Goal: Transaction & Acquisition: Purchase product/service

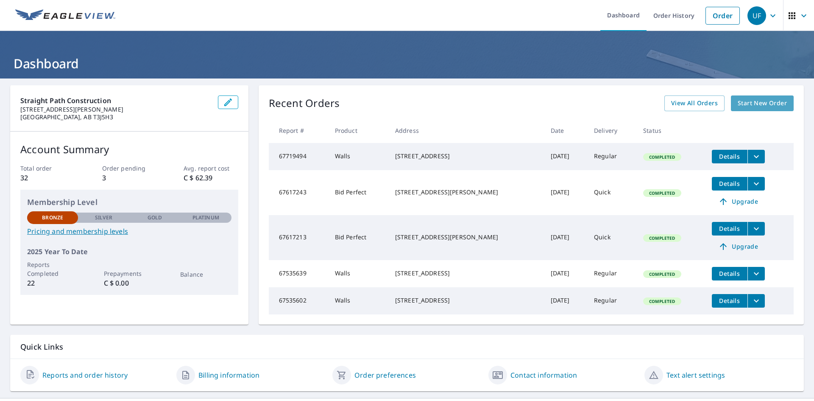
click at [758, 101] on span "Start New Order" at bounding box center [762, 103] width 49 height 11
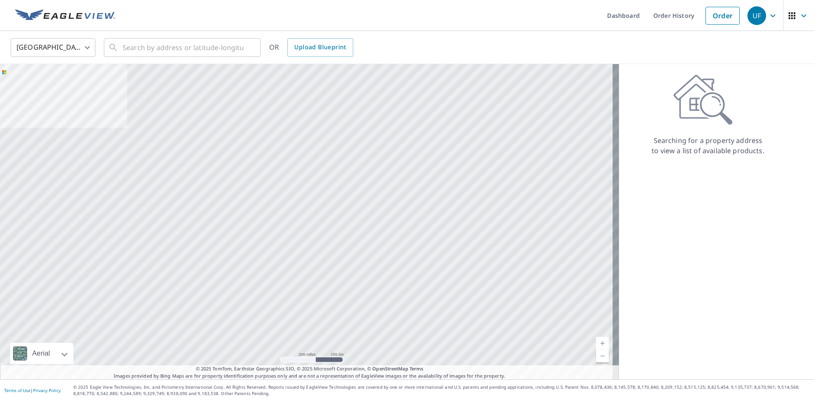
click at [42, 42] on body "UF UF Dashboard Order History Order UF [GEOGRAPHIC_DATA] US ​ ​ OR Upload Bluep…" at bounding box center [407, 234] width 814 height 469
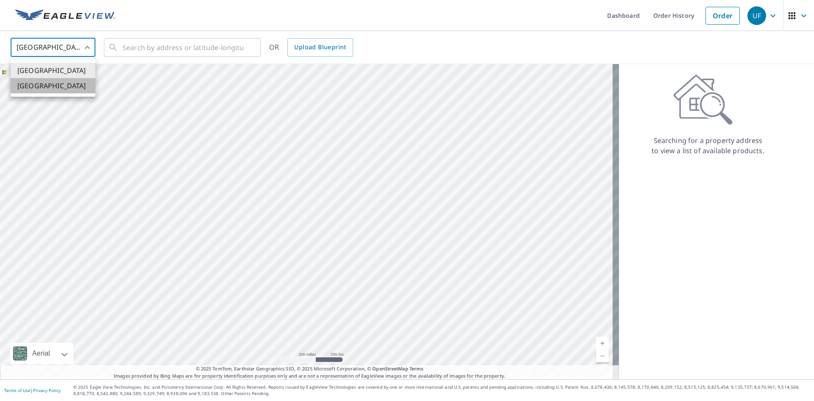
click at [42, 83] on li "[GEOGRAPHIC_DATA]" at bounding box center [53, 85] width 85 height 15
type input "CA"
click at [127, 48] on input "text" at bounding box center [183, 48] width 121 height 24
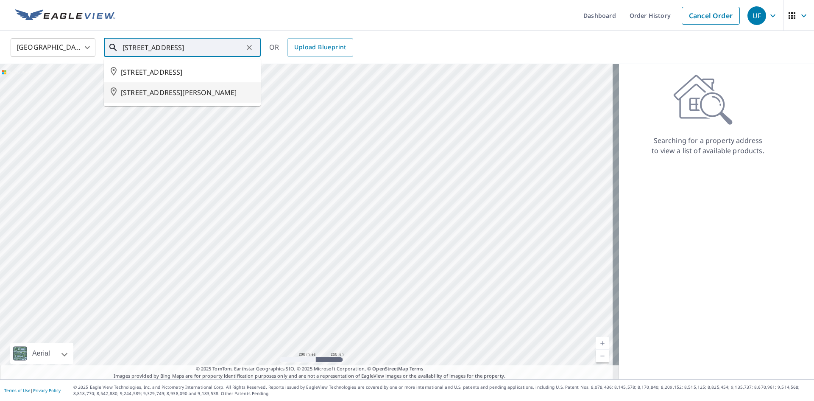
click at [147, 98] on span "[STREET_ADDRESS][PERSON_NAME]" at bounding box center [187, 92] width 133 height 10
type input "[STREET_ADDRESS][PERSON_NAME]"
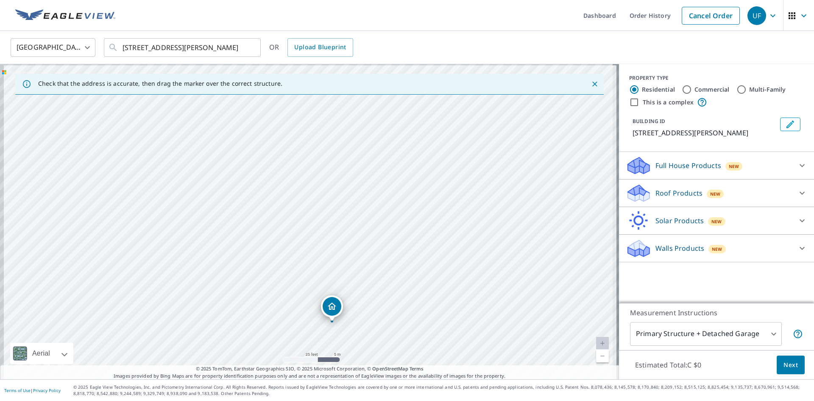
drag, startPoint x: 305, startPoint y: 208, endPoint x: 376, endPoint y: 268, distance: 92.7
click at [376, 266] on div "[STREET_ADDRESS][PERSON_NAME]" at bounding box center [309, 221] width 619 height 315
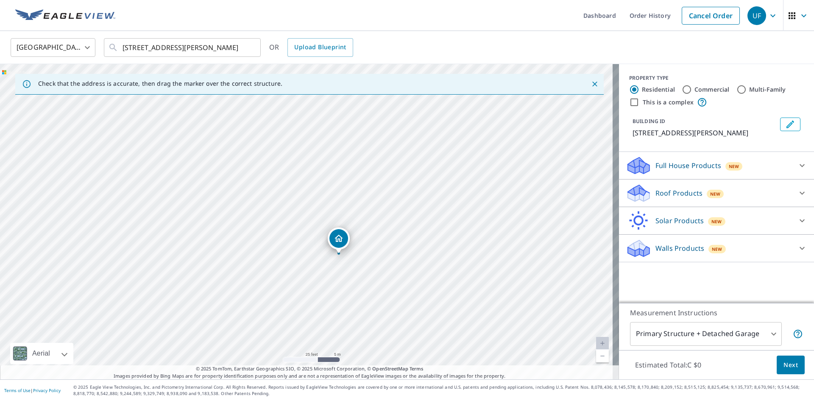
drag, startPoint x: 335, startPoint y: 305, endPoint x: 340, endPoint y: 238, distance: 67.7
click at [660, 253] on p "Walls Products" at bounding box center [680, 248] width 49 height 10
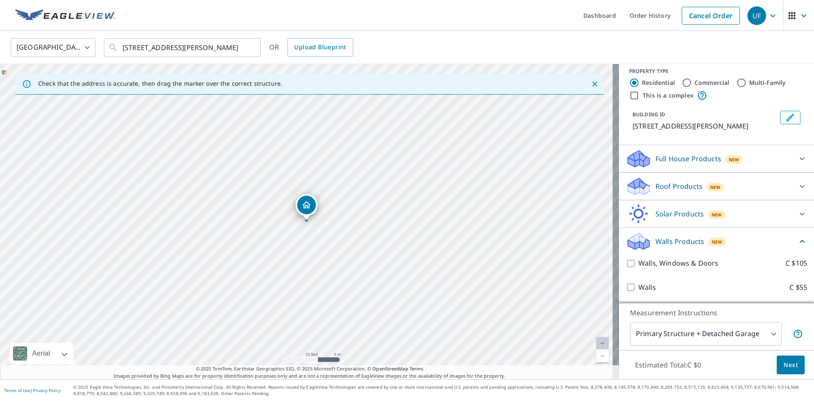
scroll to position [17, 0]
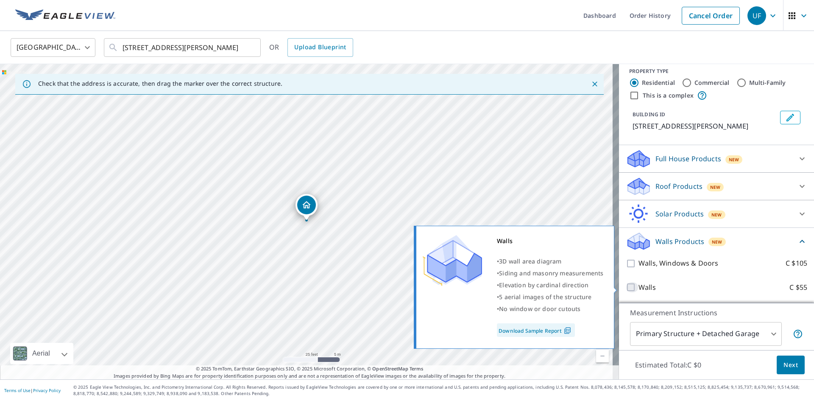
click at [628, 284] on input "Walls C $55" at bounding box center [632, 287] width 13 height 10
checkbox input "true"
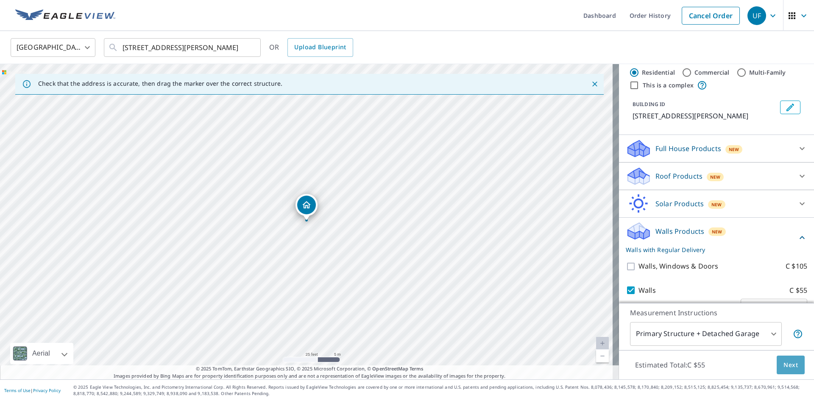
click at [787, 362] on span "Next" at bounding box center [791, 365] width 14 height 11
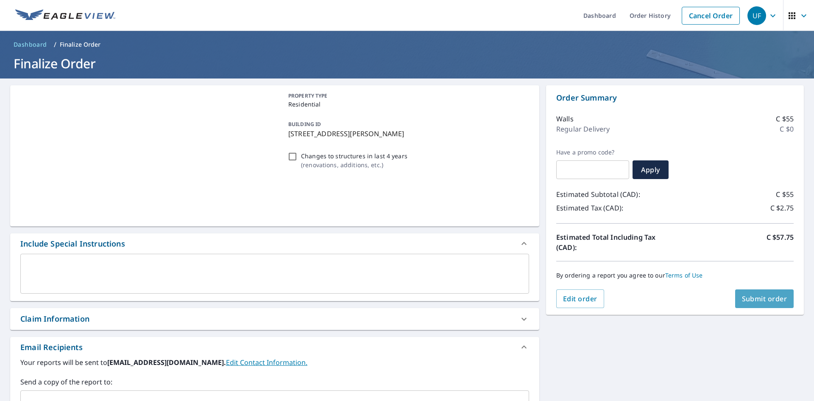
click at [745, 296] on span "Submit order" at bounding box center [764, 298] width 45 height 9
